Goal: Task Accomplishment & Management: Manage account settings

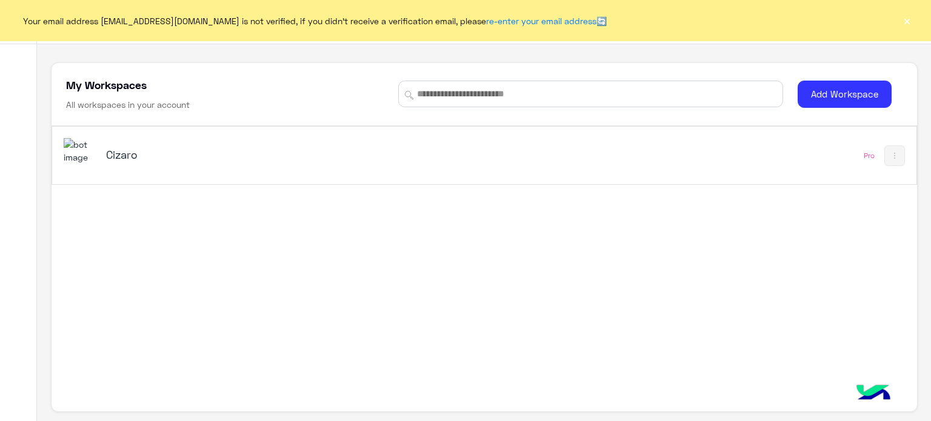
click at [223, 179] on div "Cizaro Pro" at bounding box center [484, 156] width 865 height 58
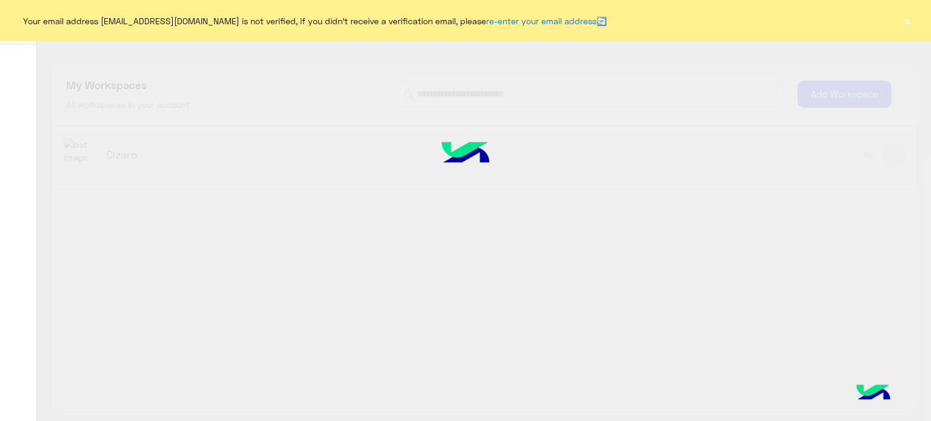
click at [232, 158] on div "Contact Us Help Center عربي English My Workspaces All workspaces in your accoun…" at bounding box center [484, 210] width 894 height 421
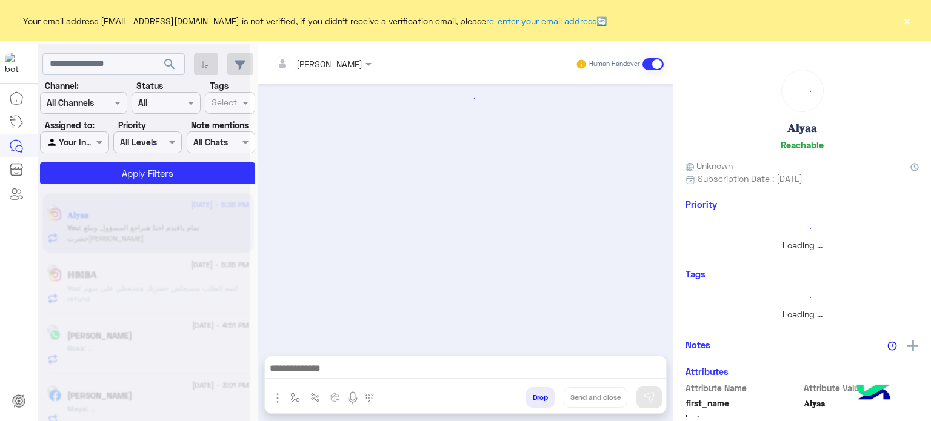
click at [911, 18] on button "×" at bounding box center [907, 21] width 12 height 12
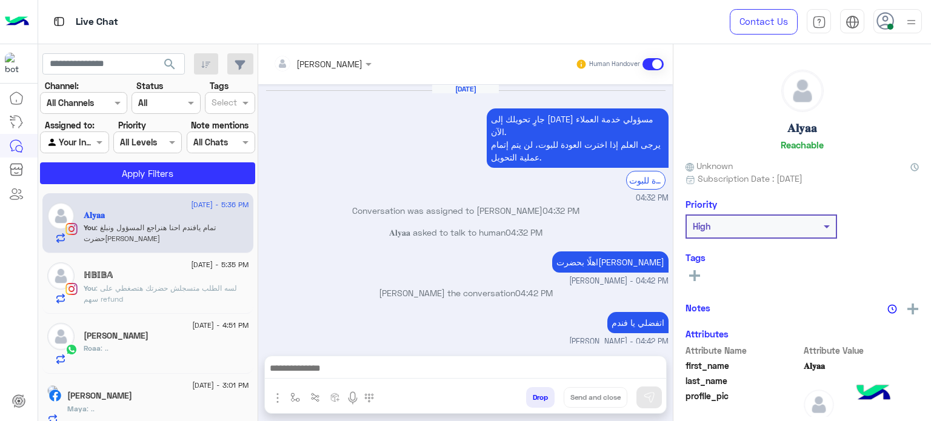
scroll to position [320, 0]
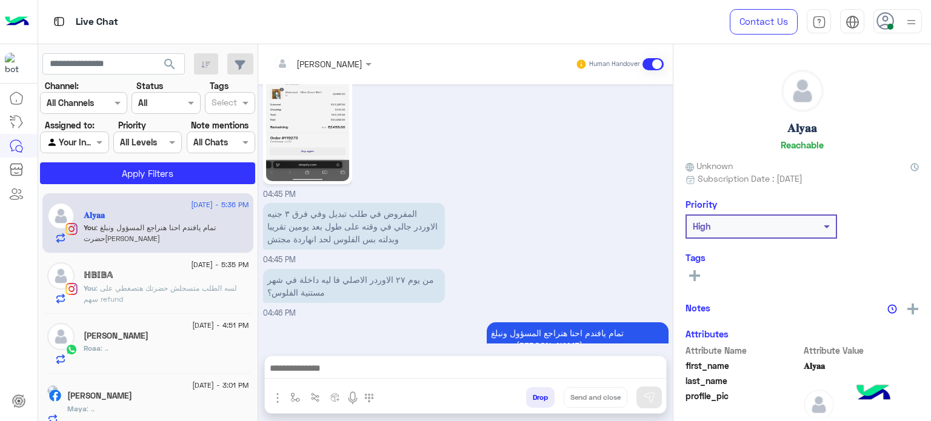
click at [911, 18] on img at bounding box center [911, 22] width 15 height 15
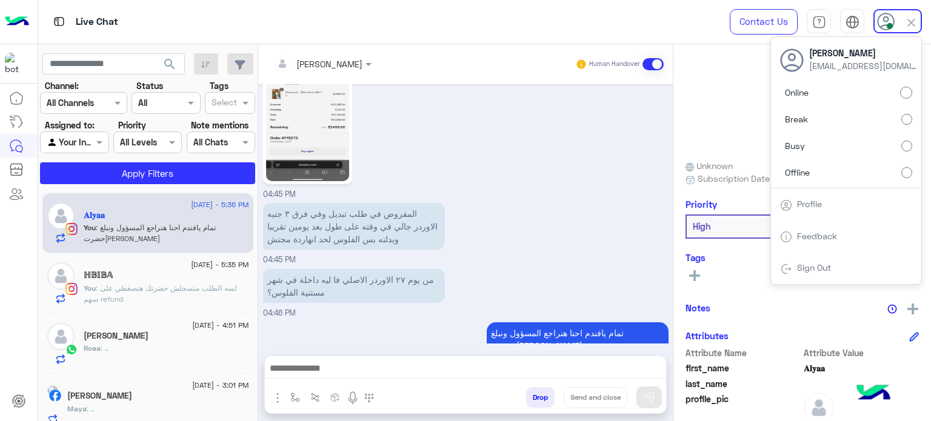
scroll to position [342, 0]
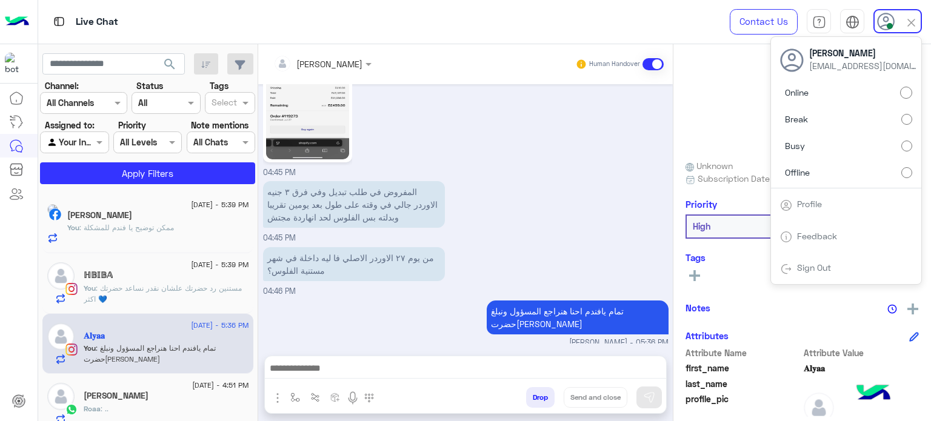
click at [896, 175] on label "Offline" at bounding box center [846, 172] width 132 height 22
